Goal: Information Seeking & Learning: Find specific fact

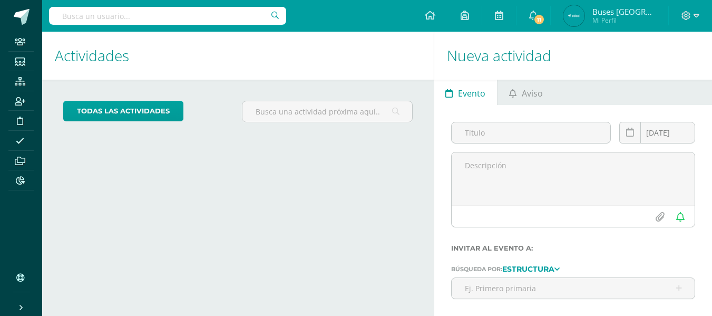
click at [203, 19] on input "text" at bounding box center [167, 16] width 237 height 18
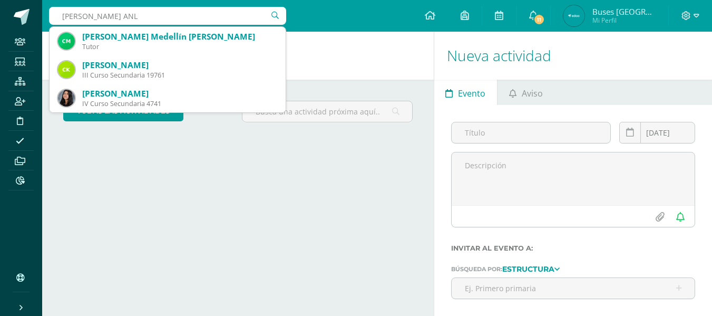
type input "CAMILA ANLE"
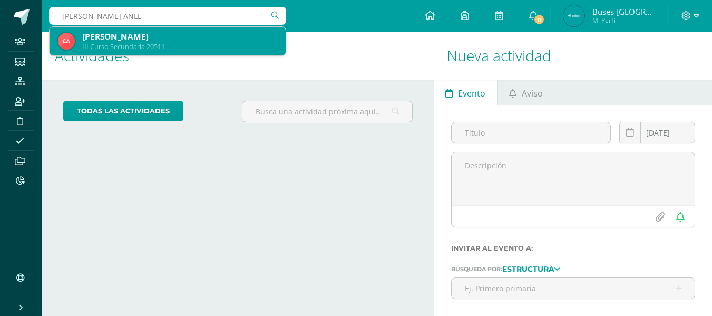
click at [195, 44] on div "III Curso Secundaria 20511" at bounding box center [179, 46] width 195 height 9
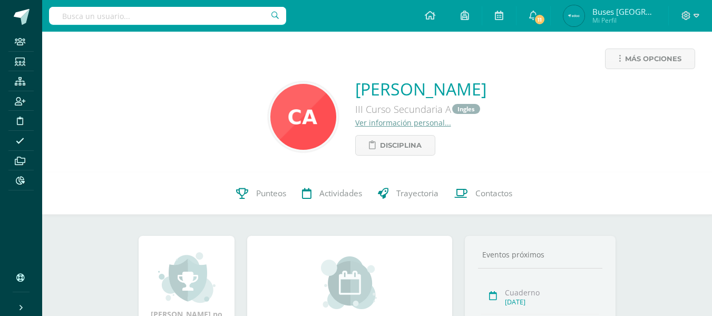
click at [355, 122] on link "Ver información personal..." at bounding box center [403, 122] width 96 height 10
